Goal: Navigation & Orientation: Find specific page/section

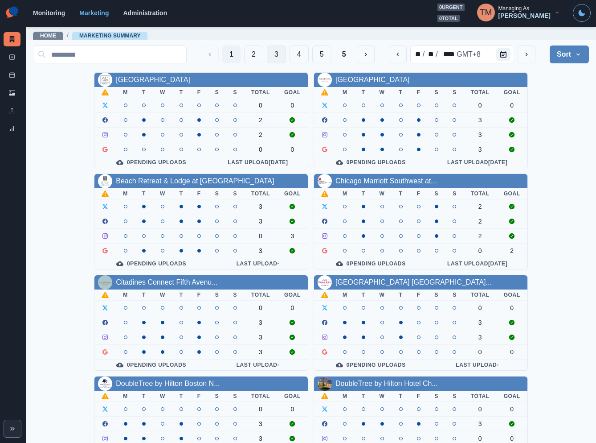
click at [267, 53] on button "3" at bounding box center [276, 54] width 19 height 18
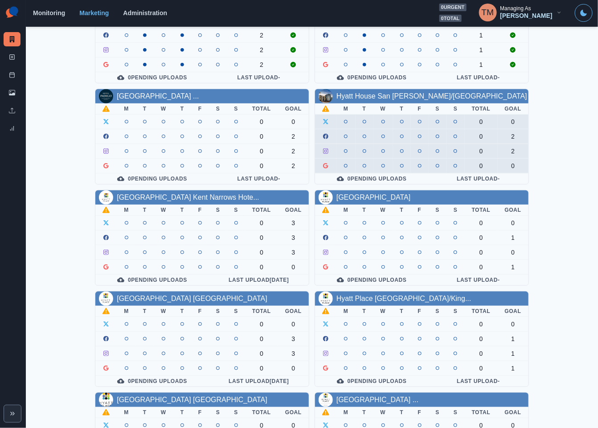
scroll to position [128, 0]
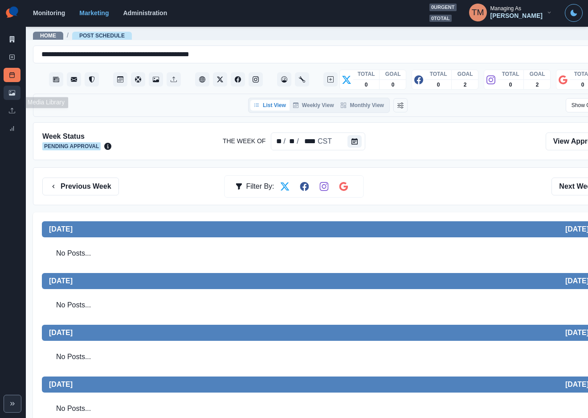
drag, startPoint x: 14, startPoint y: 90, endPoint x: 28, endPoint y: 104, distance: 20.2
click at [16, 89] on link "Media Library" at bounding box center [12, 93] width 17 height 14
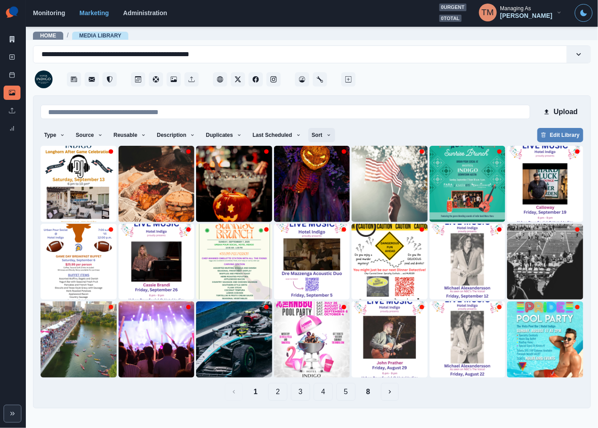
click at [313, 136] on button "Sort" at bounding box center [321, 135] width 27 height 14
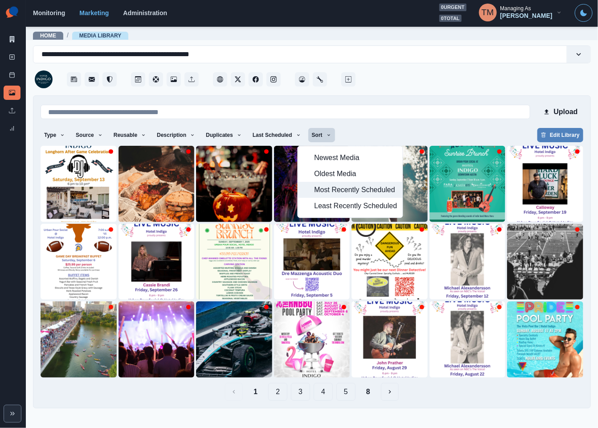
drag, startPoint x: 319, startPoint y: 189, endPoint x: 396, endPoint y: 135, distance: 93.9
click at [320, 188] on span "Most Recently Scheduled" at bounding box center [355, 190] width 83 height 11
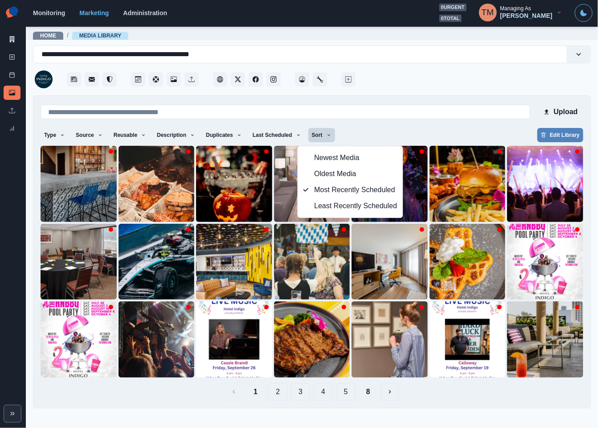
click at [438, 127] on div "Upload Type Any Image Video Source Any Upload Social Manager Found: Instagram F…" at bounding box center [312, 252] width 543 height 298
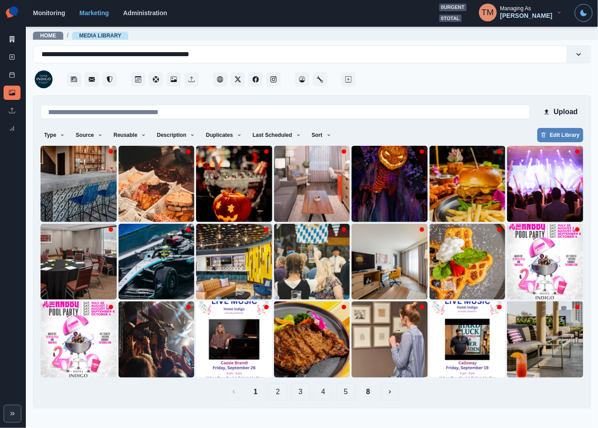
click at [280, 395] on button "2" at bounding box center [277, 392] width 19 height 18
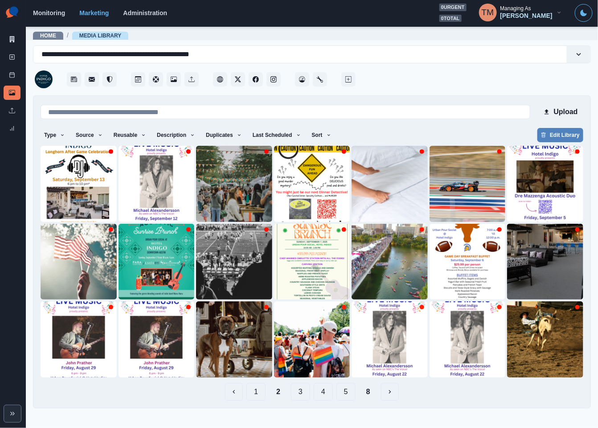
click at [296, 389] on button "3" at bounding box center [300, 392] width 19 height 18
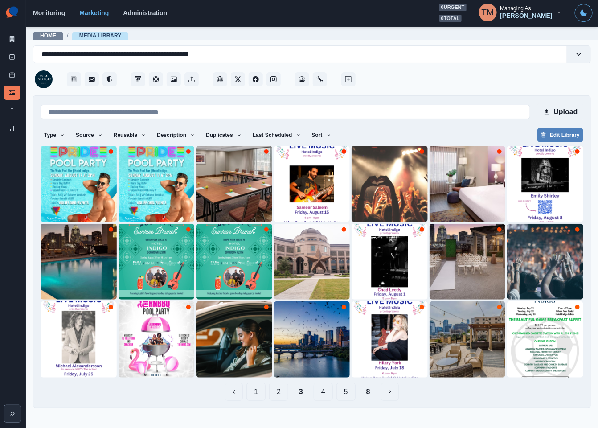
click at [324, 395] on button "4" at bounding box center [323, 392] width 19 height 18
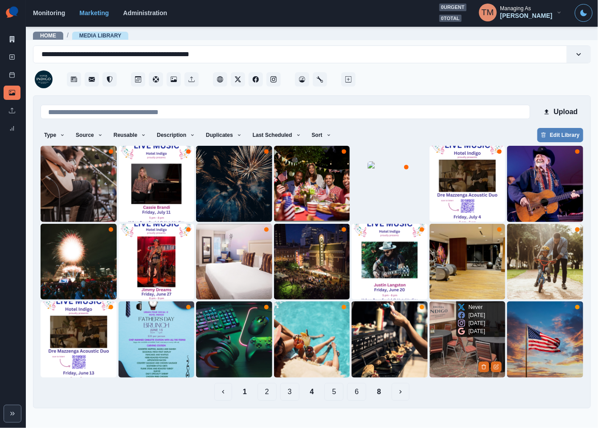
click at [445, 344] on img at bounding box center [468, 339] width 76 height 76
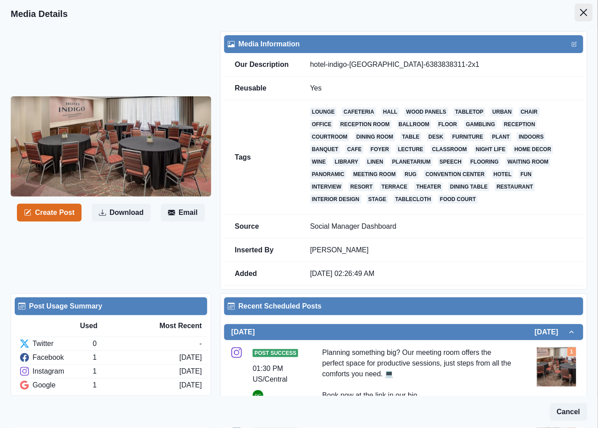
click at [580, 15] on icon "Close" at bounding box center [583, 12] width 7 height 7
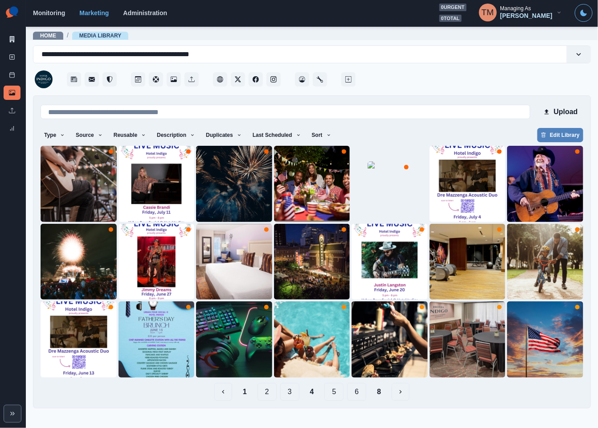
click at [335, 394] on button "5" at bounding box center [334, 392] width 19 height 18
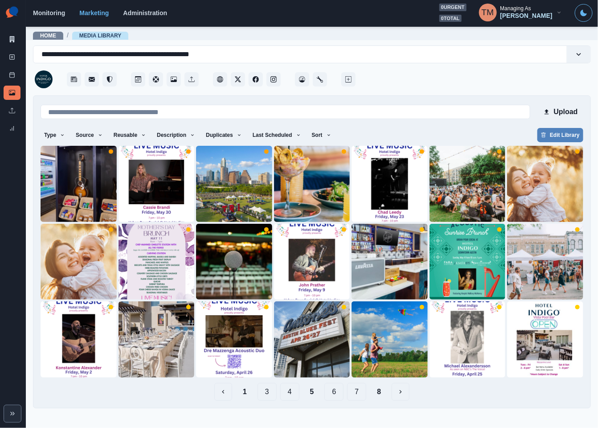
click at [335, 393] on button "6" at bounding box center [334, 392] width 19 height 18
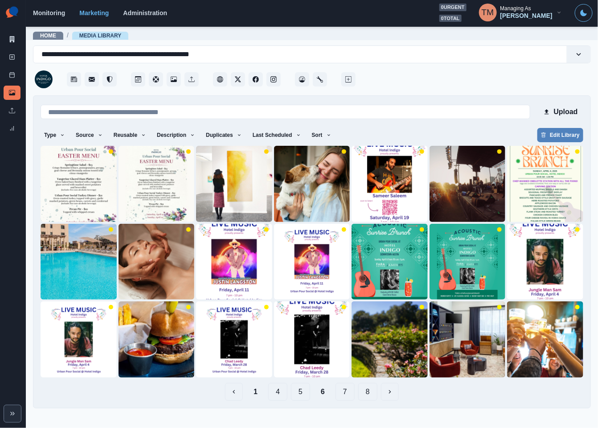
click at [347, 396] on button "7" at bounding box center [345, 392] width 19 height 18
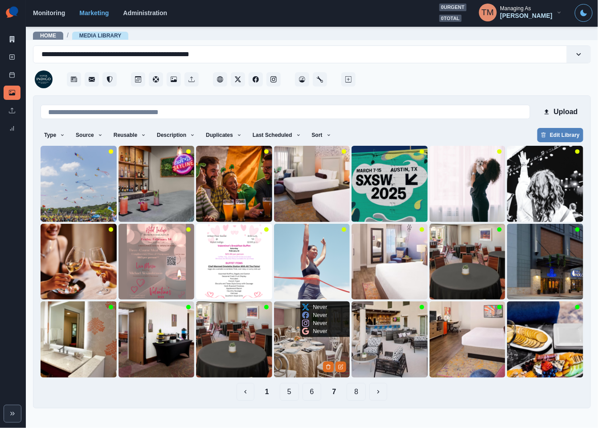
click at [296, 362] on img at bounding box center [312, 339] width 76 height 76
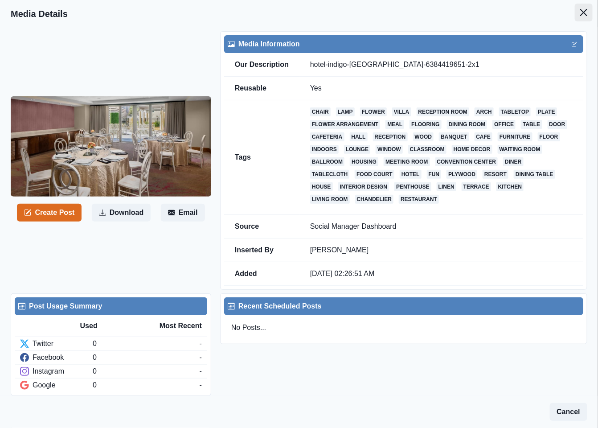
click at [580, 11] on icon "Close" at bounding box center [583, 12] width 7 height 7
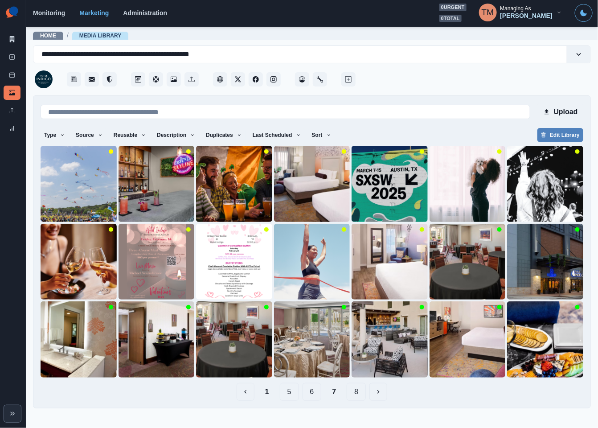
click at [266, 391] on button "1" at bounding box center [267, 392] width 18 height 18
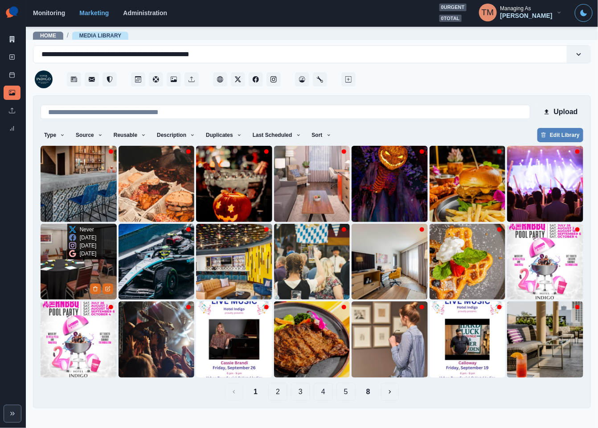
click at [58, 267] on img at bounding box center [79, 262] width 76 height 76
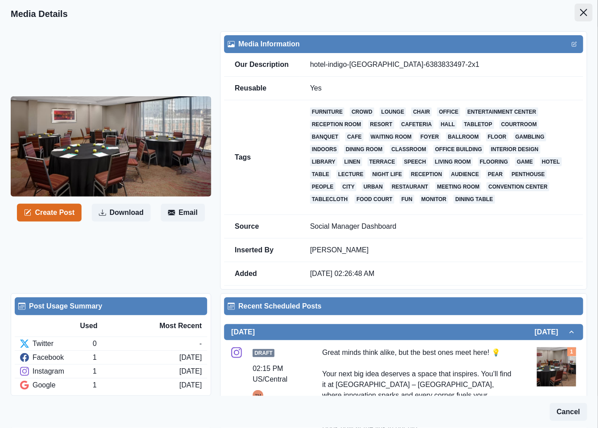
click at [580, 13] on icon "Close" at bounding box center [583, 12] width 7 height 7
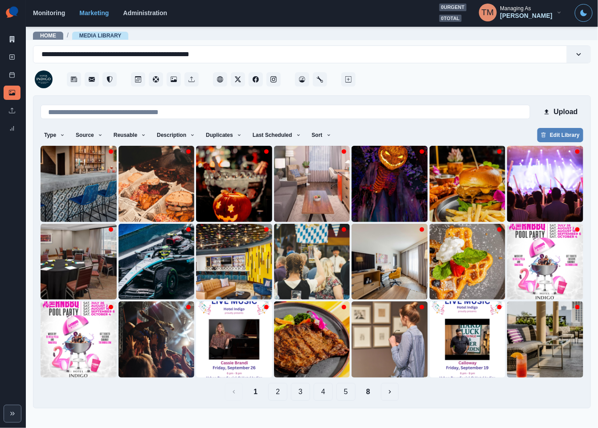
click at [367, 396] on button "8" at bounding box center [368, 392] width 18 height 18
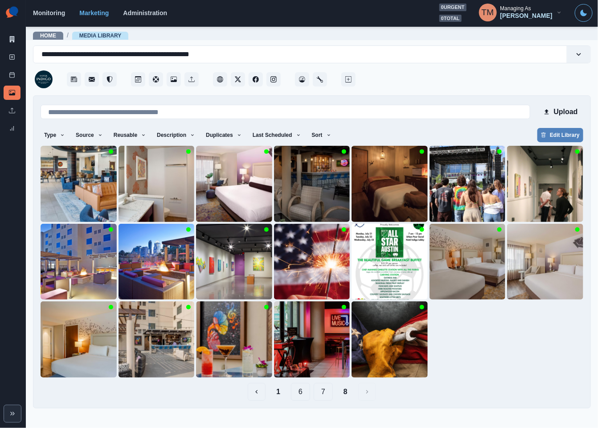
click at [318, 393] on button "7" at bounding box center [323, 392] width 19 height 18
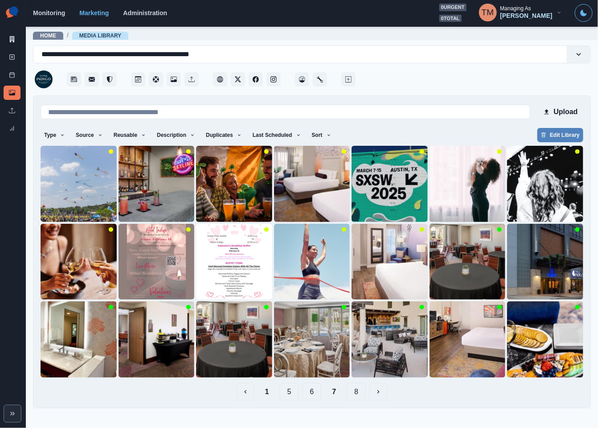
click at [311, 397] on button "6" at bounding box center [312, 392] width 19 height 18
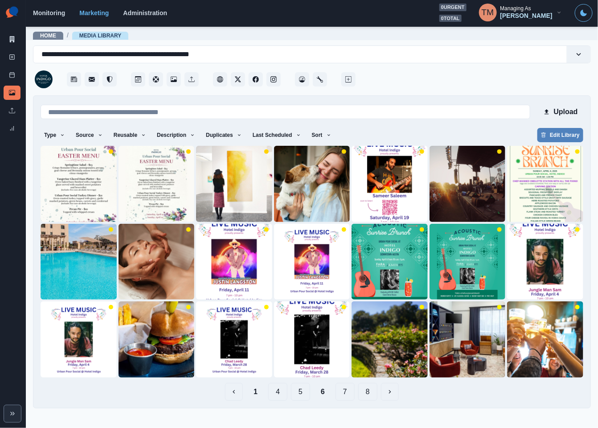
click at [352, 396] on button "7" at bounding box center [345, 392] width 19 height 18
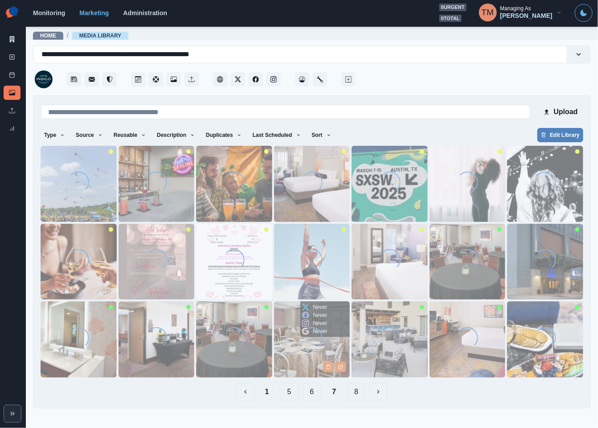
click at [289, 352] on img at bounding box center [312, 339] width 76 height 76
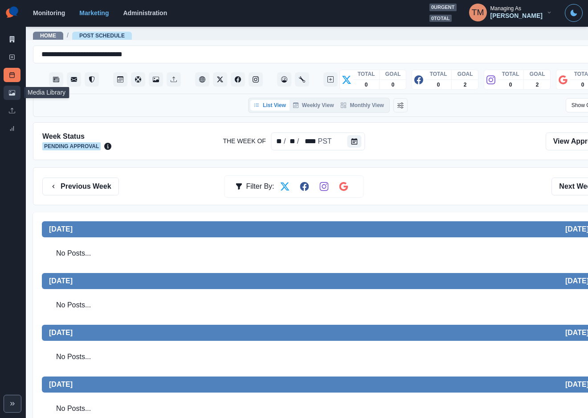
click at [16, 94] on link "Media Library" at bounding box center [12, 93] width 17 height 14
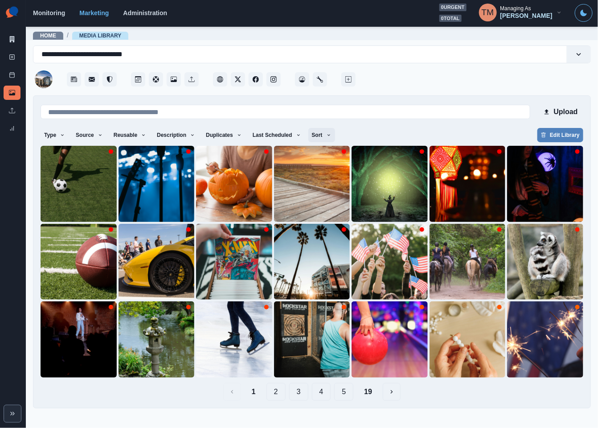
click at [310, 132] on button "Sort" at bounding box center [321, 135] width 27 height 14
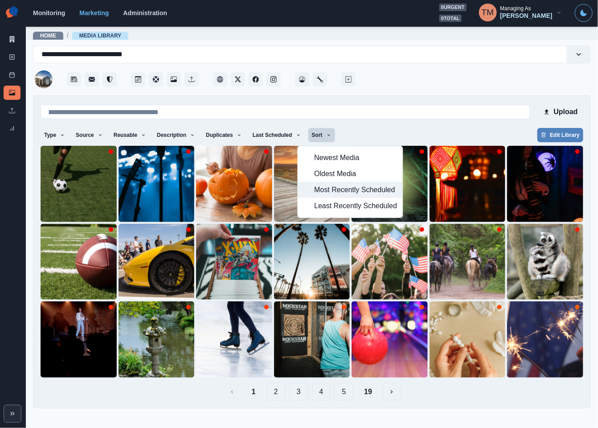
click at [322, 192] on span "Most Recently Scheduled" at bounding box center [355, 190] width 83 height 11
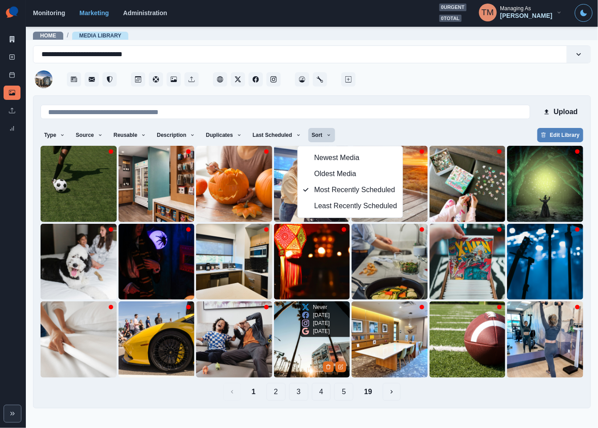
click at [293, 350] on img at bounding box center [312, 339] width 76 height 76
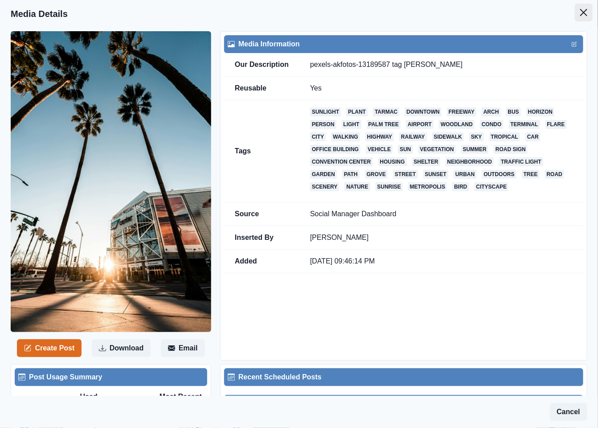
click at [579, 16] on button "Close" at bounding box center [584, 13] width 18 height 18
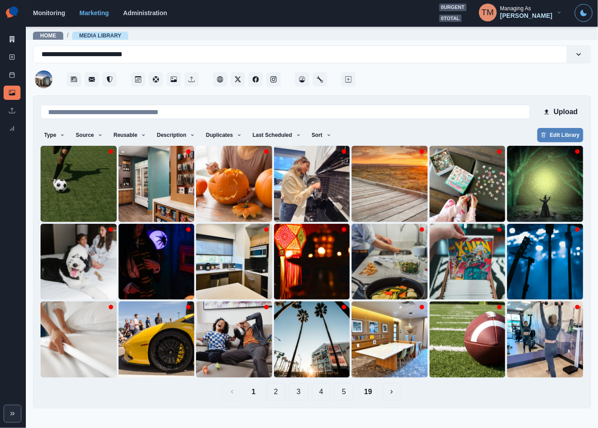
click at [275, 394] on button "2" at bounding box center [276, 392] width 19 height 18
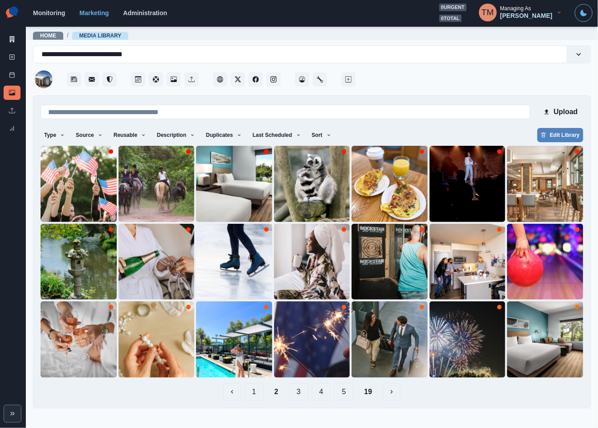
click at [300, 391] on button "3" at bounding box center [298, 392] width 19 height 18
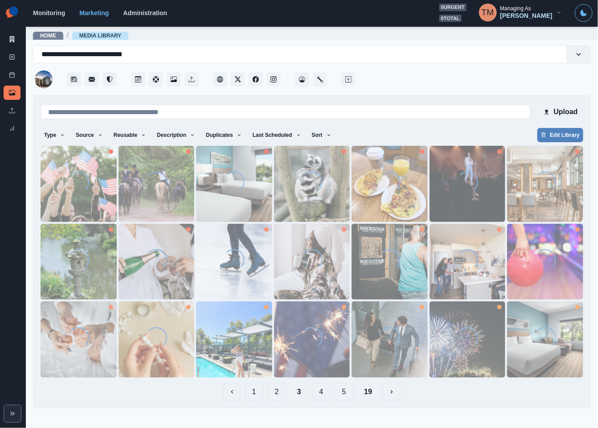
click at [369, 391] on button "19" at bounding box center [368, 392] width 22 height 18
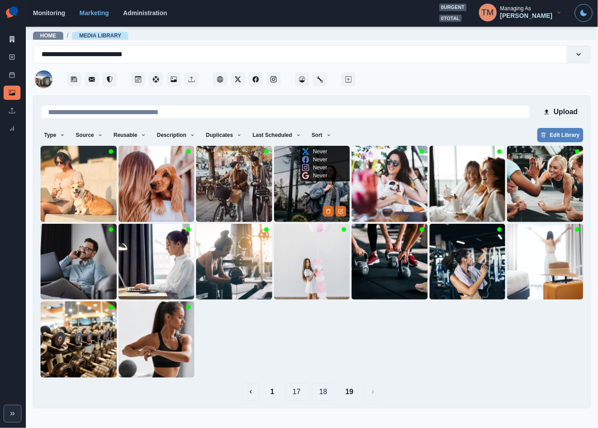
click at [301, 196] on img at bounding box center [312, 184] width 76 height 76
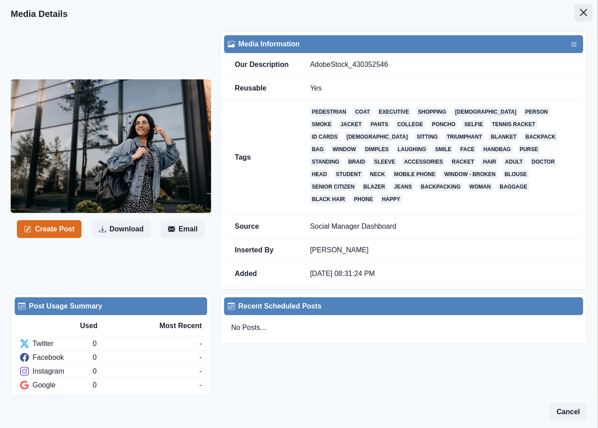
click at [579, 12] on button "Close" at bounding box center [584, 13] width 18 height 18
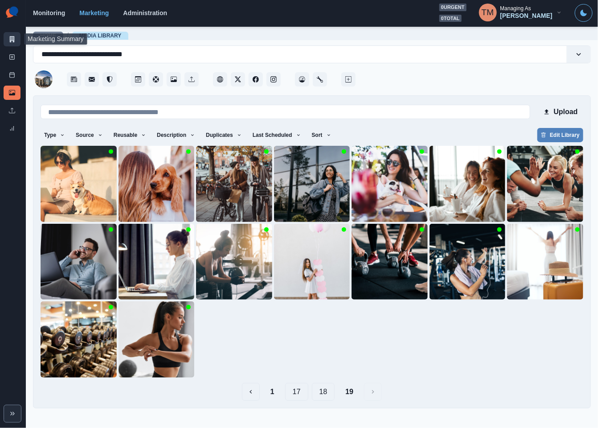
click at [12, 33] on link "Marketing Summary" at bounding box center [12, 39] width 17 height 14
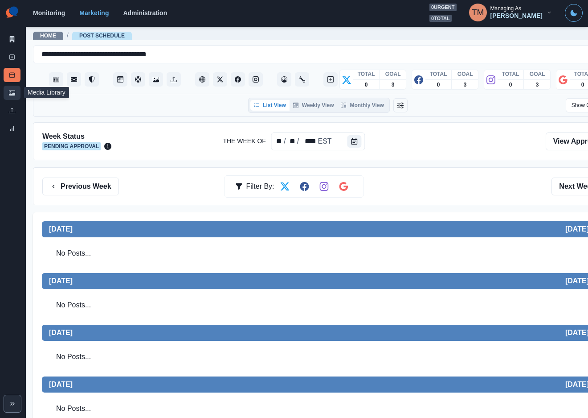
click at [12, 93] on icon at bounding box center [12, 92] width 6 height 5
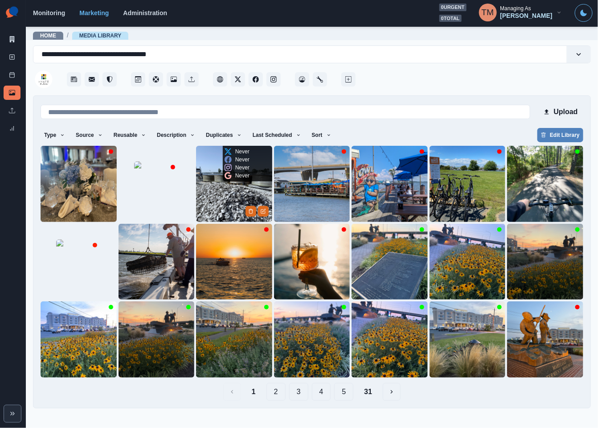
click at [218, 191] on img at bounding box center [234, 184] width 76 height 76
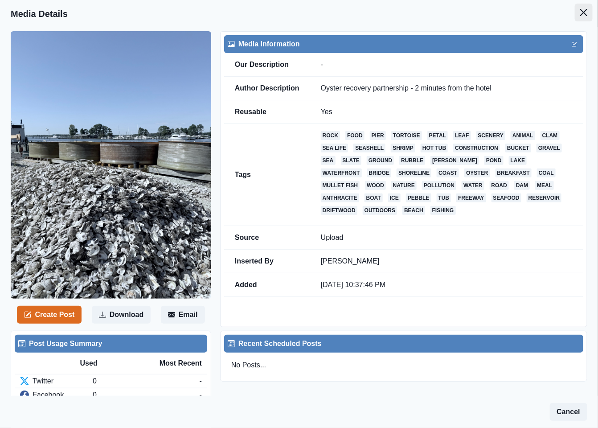
click at [580, 13] on icon "Close" at bounding box center [583, 12] width 7 height 7
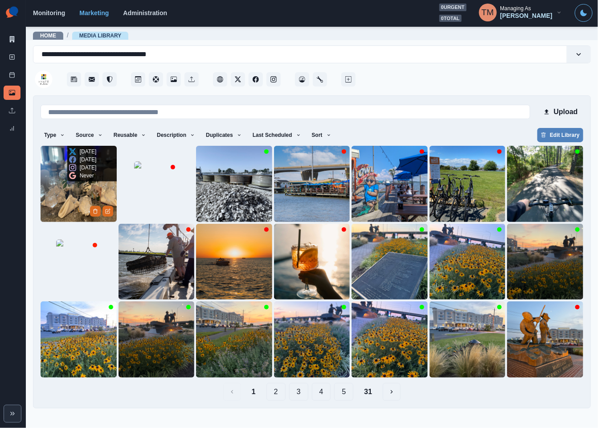
click at [53, 186] on img at bounding box center [79, 184] width 76 height 76
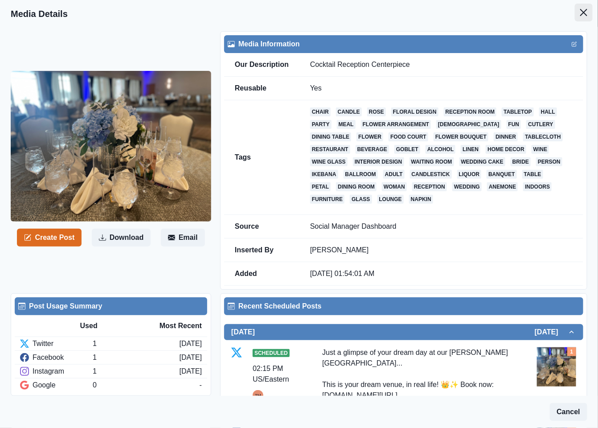
click at [580, 9] on icon "Close" at bounding box center [583, 12] width 7 height 7
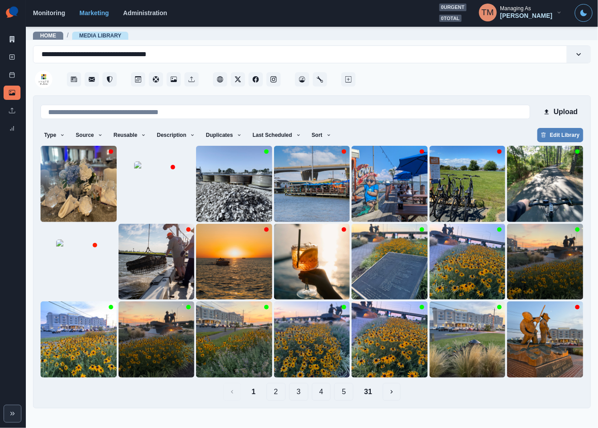
click at [279, 397] on button "2" at bounding box center [276, 392] width 19 height 18
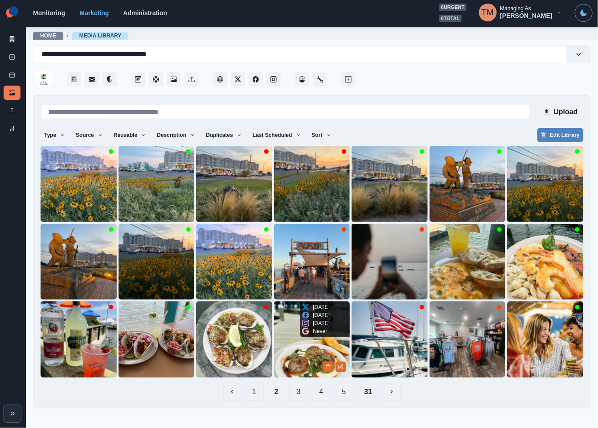
click at [289, 357] on img at bounding box center [312, 339] width 76 height 76
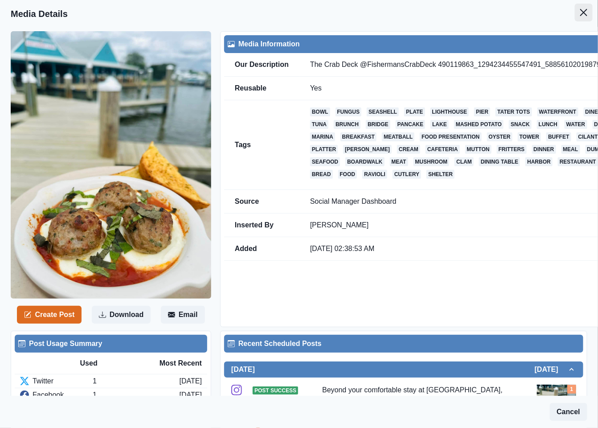
click at [580, 12] on icon "Close" at bounding box center [583, 12] width 7 height 7
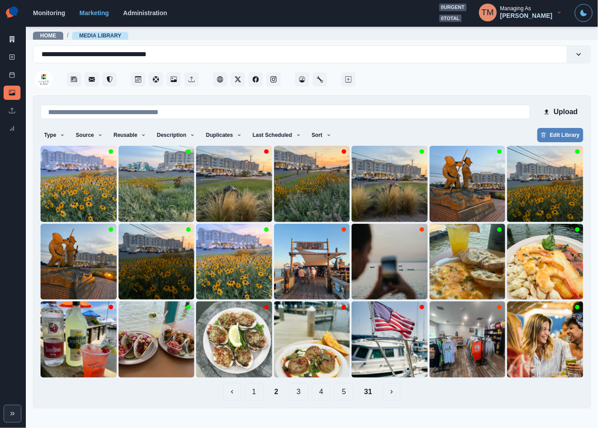
click at [300, 395] on button "3" at bounding box center [298, 392] width 19 height 18
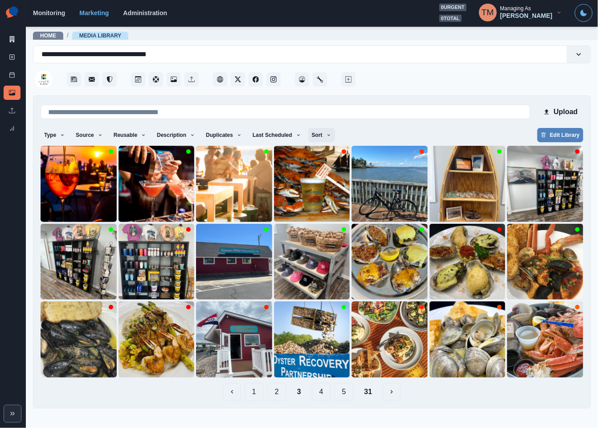
click at [326, 132] on icon "button" at bounding box center [328, 134] width 5 height 5
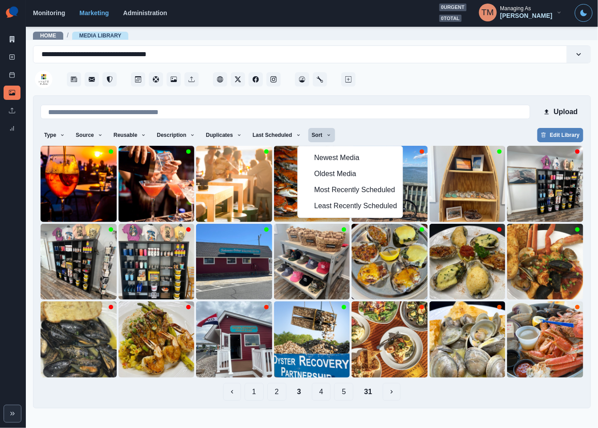
click at [460, 415] on main "**********" at bounding box center [312, 227] width 572 height 402
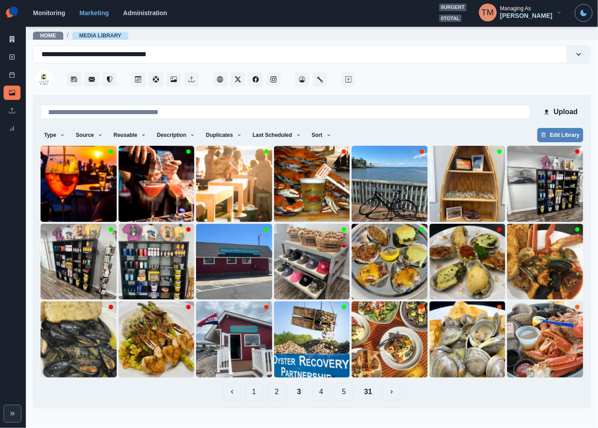
click at [324, 392] on button "4" at bounding box center [321, 392] width 19 height 18
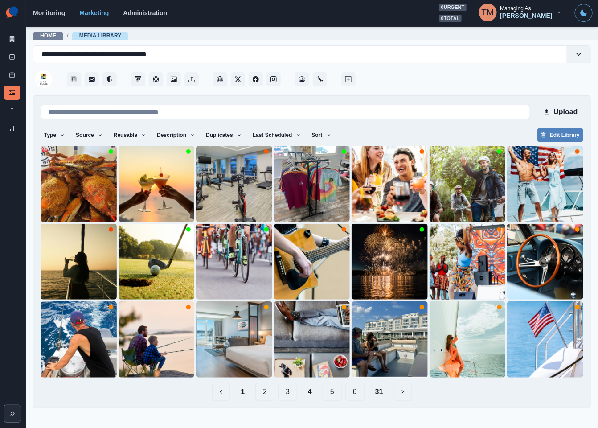
click at [285, 395] on button "3" at bounding box center [287, 392] width 19 height 18
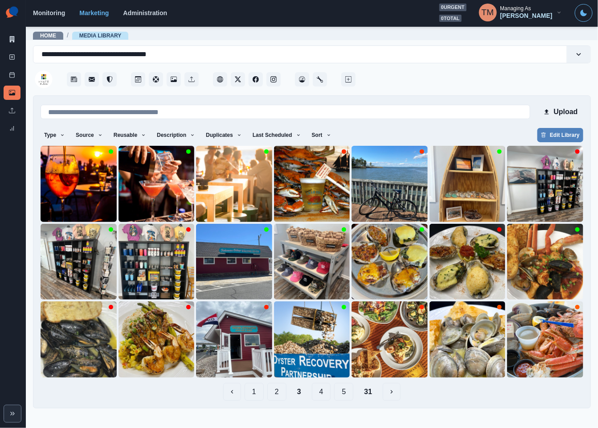
click at [277, 395] on button "2" at bounding box center [276, 392] width 19 height 18
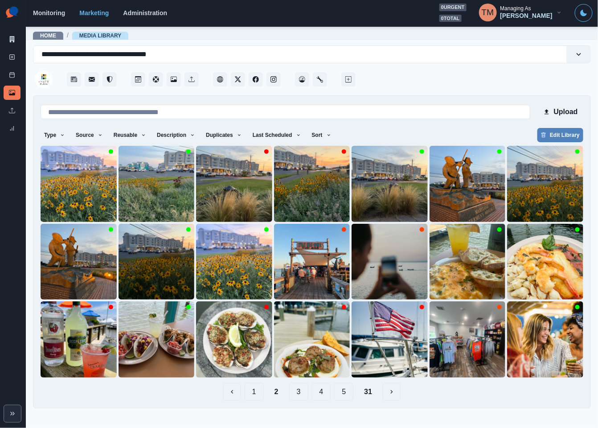
click at [255, 392] on button "1" at bounding box center [254, 392] width 19 height 18
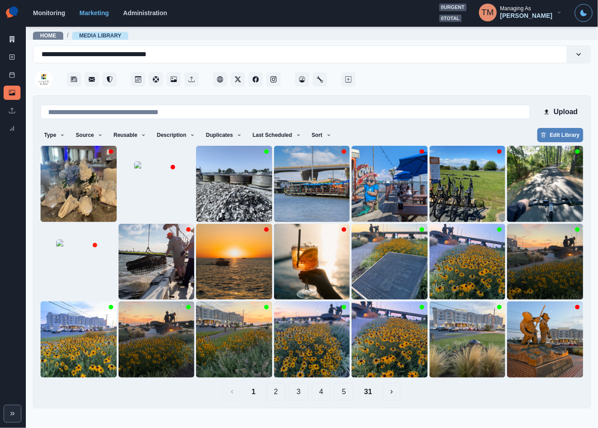
click at [271, 393] on button "2" at bounding box center [276, 392] width 19 height 18
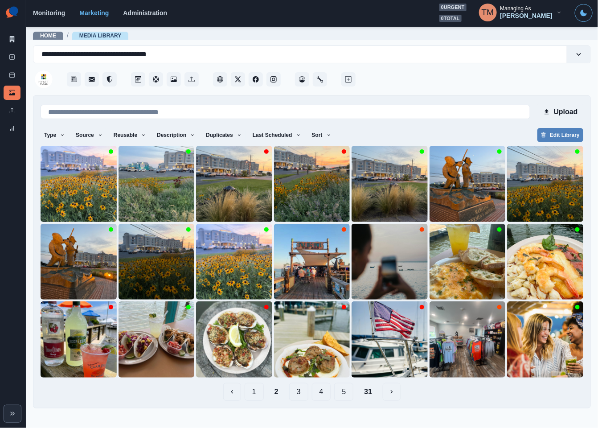
click at [298, 392] on button "3" at bounding box center [298, 392] width 19 height 18
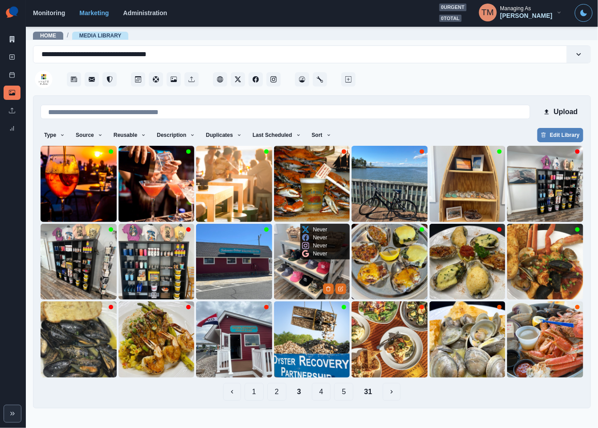
click at [300, 286] on img at bounding box center [312, 262] width 76 height 76
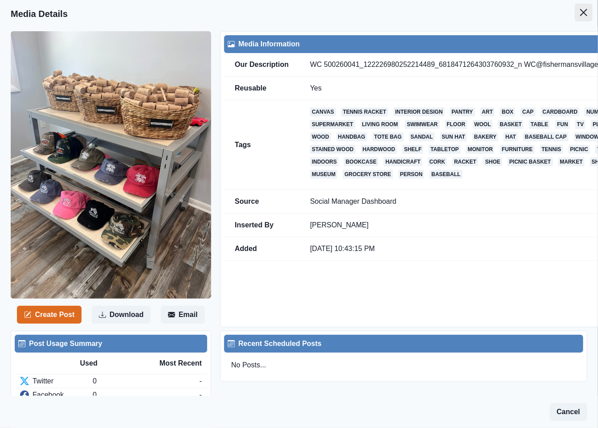
click at [580, 12] on icon "Close" at bounding box center [583, 12] width 7 height 7
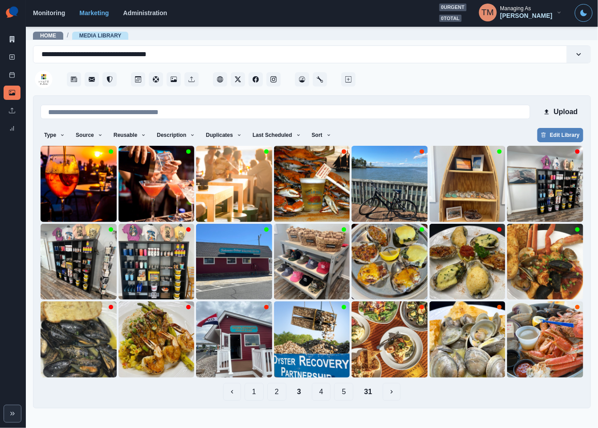
click at [322, 395] on button "4" at bounding box center [321, 392] width 19 height 18
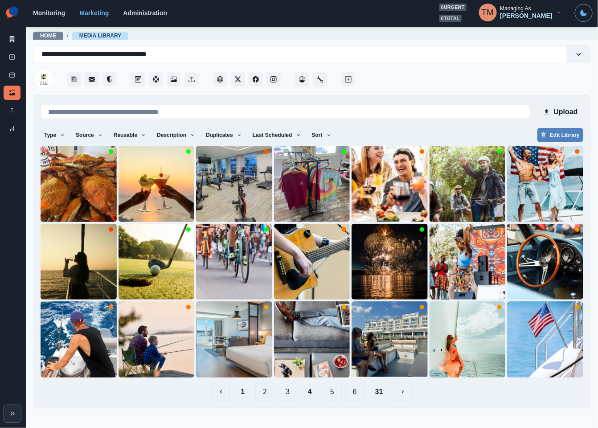
click at [334, 395] on button "5" at bounding box center [332, 392] width 19 height 18
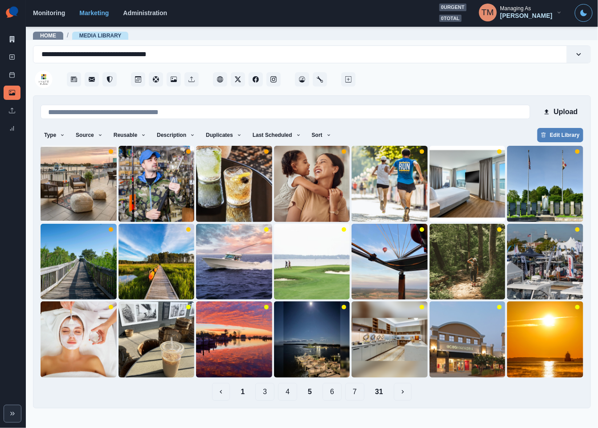
click at [336, 395] on button "6" at bounding box center [332, 392] width 19 height 18
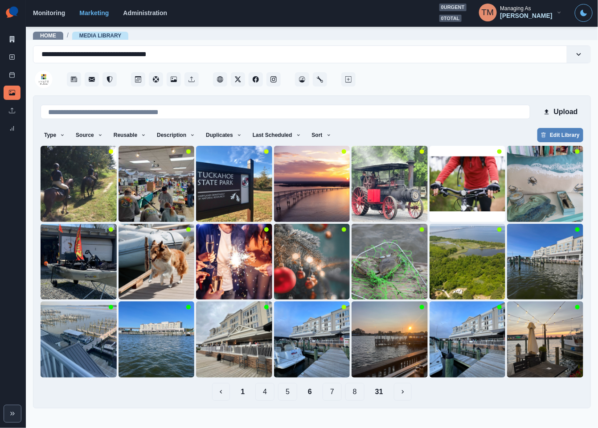
click at [332, 392] on button "7" at bounding box center [332, 392] width 19 height 18
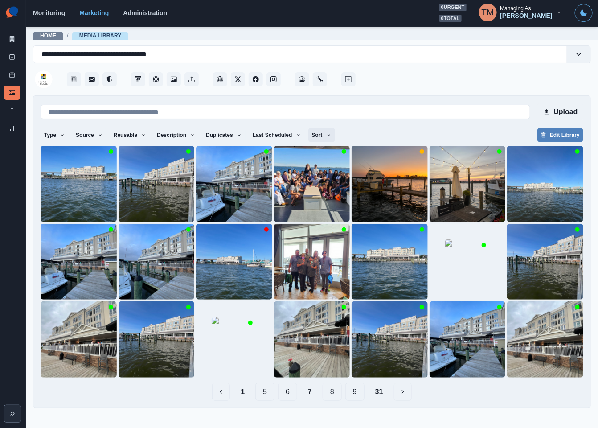
click at [308, 136] on button "Sort" at bounding box center [321, 135] width 27 height 14
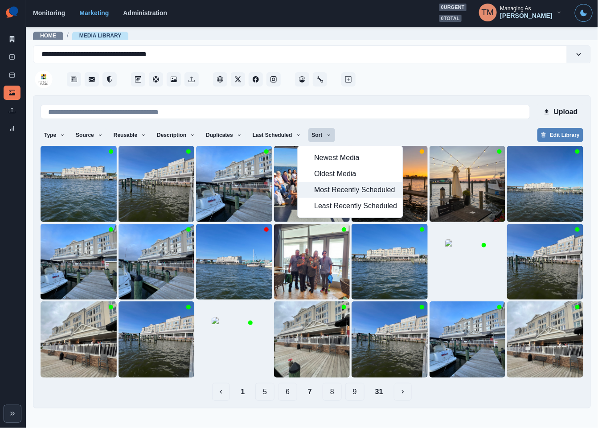
click at [328, 186] on span "Most Recently Scheduled" at bounding box center [355, 190] width 83 height 11
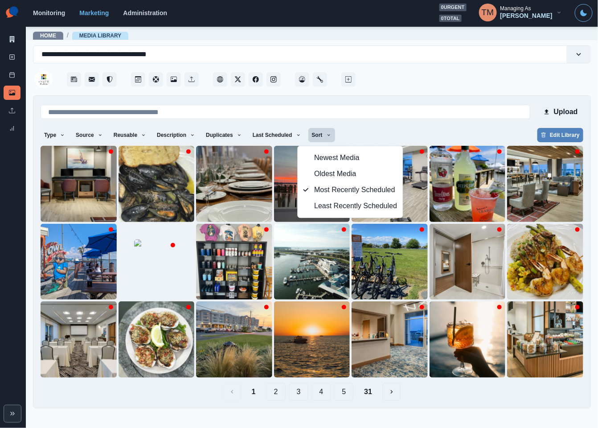
click at [443, 131] on div "Type Any Image Video Source Any Upload Social Manager Found: Instagram Found: G…" at bounding box center [312, 136] width 543 height 16
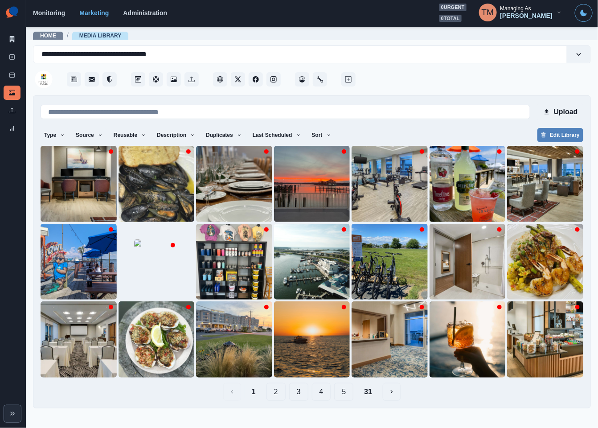
click at [343, 392] on button "5" at bounding box center [343, 392] width 19 height 18
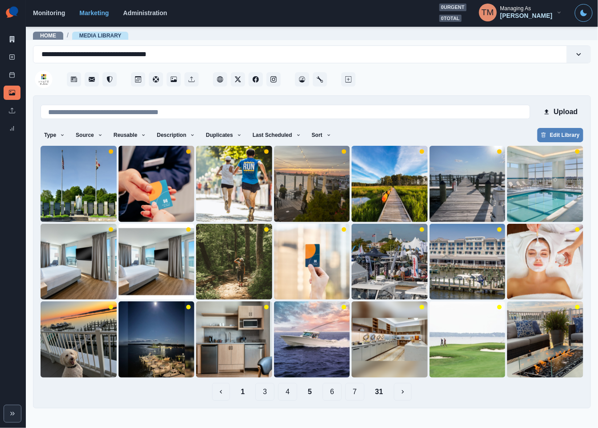
click at [333, 394] on button "6" at bounding box center [332, 392] width 19 height 18
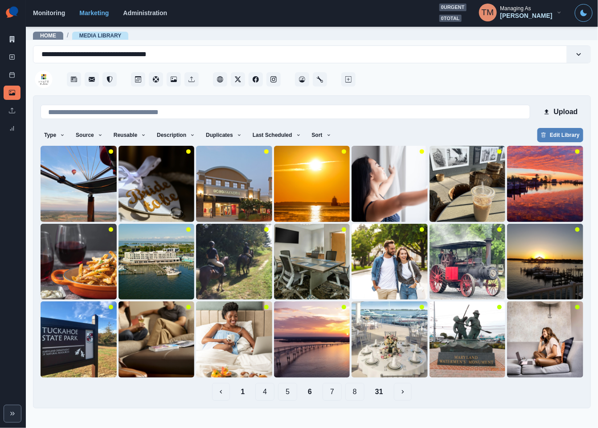
click at [356, 393] on button "8" at bounding box center [354, 392] width 19 height 18
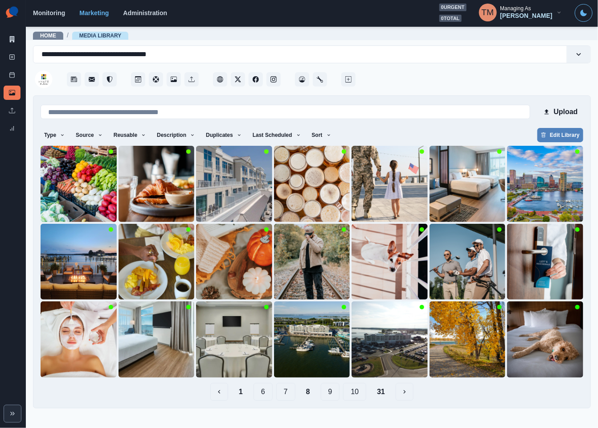
click at [333, 392] on button "9" at bounding box center [330, 392] width 19 height 18
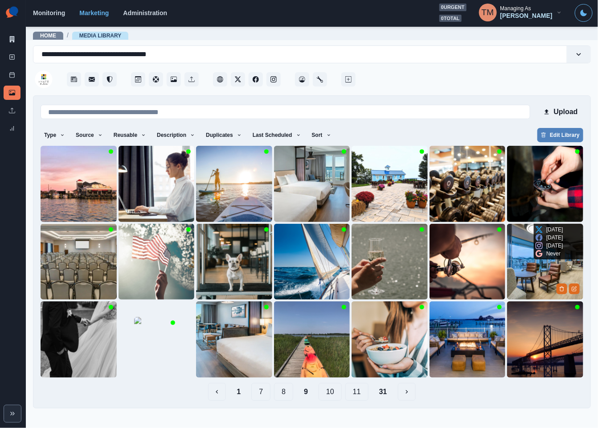
click at [551, 274] on img at bounding box center [545, 262] width 76 height 76
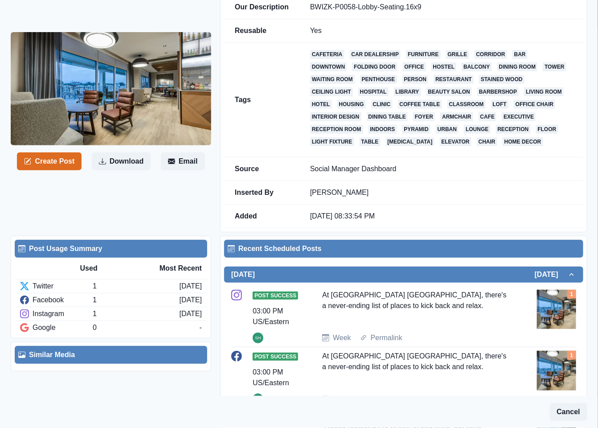
scroll to position [67, 0]
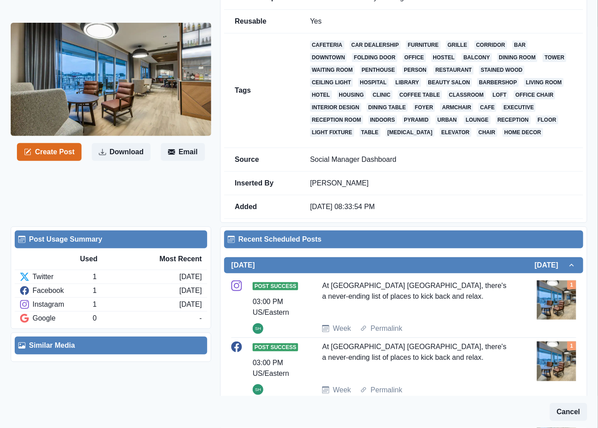
drag, startPoint x: 483, startPoint y: 301, endPoint x: 325, endPoint y: 288, distance: 158.4
click at [325, 288] on div "At Hyatt Place Kent Narrows Hotel & Marina, there's a never-ending list of plac…" at bounding box center [416, 298] width 189 height 36
